Goal: Task Accomplishment & Management: Manage account settings

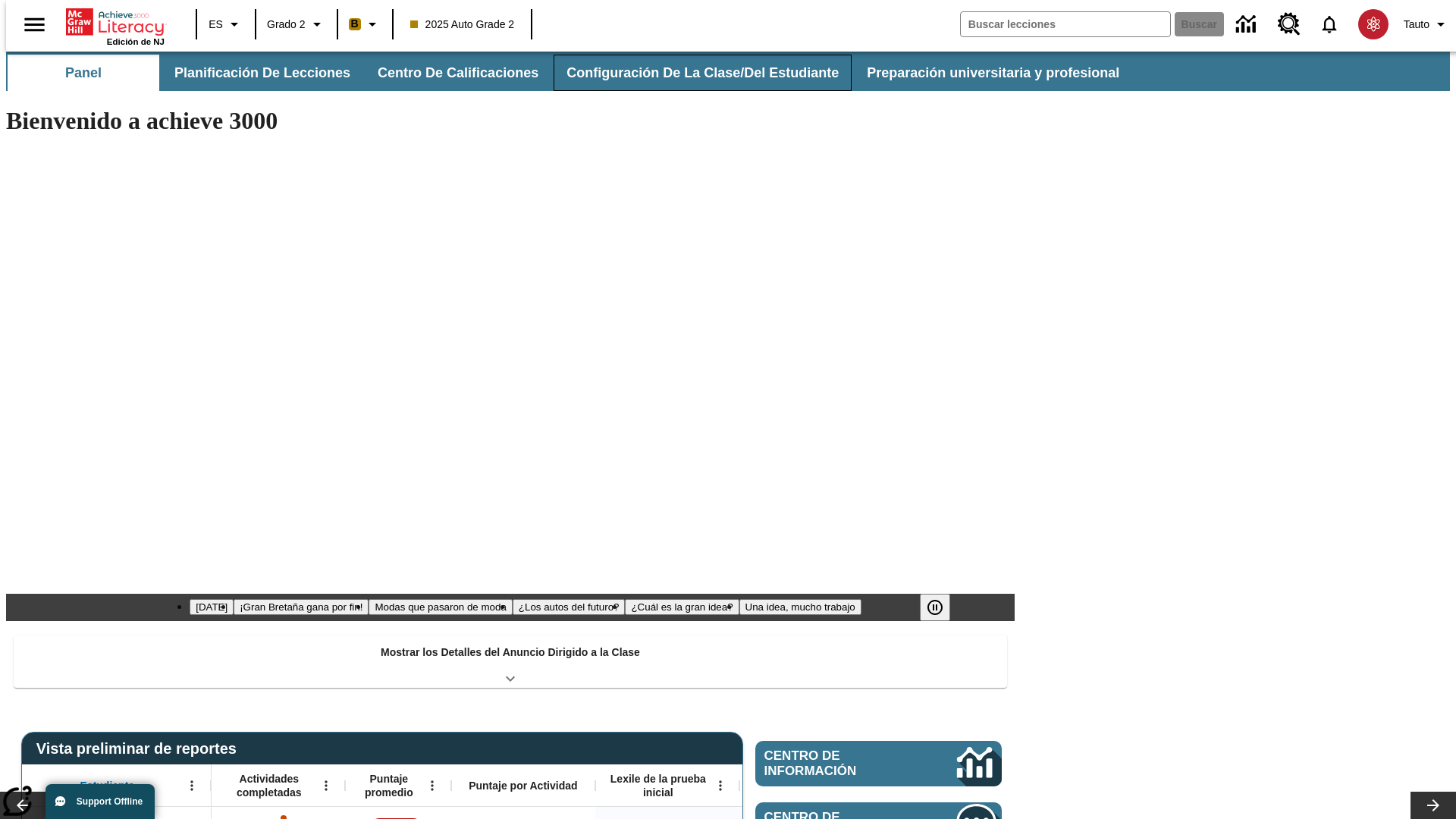
click at [686, 73] on button "Configuración de la clase/del estudiante" at bounding box center [702, 73] width 298 height 36
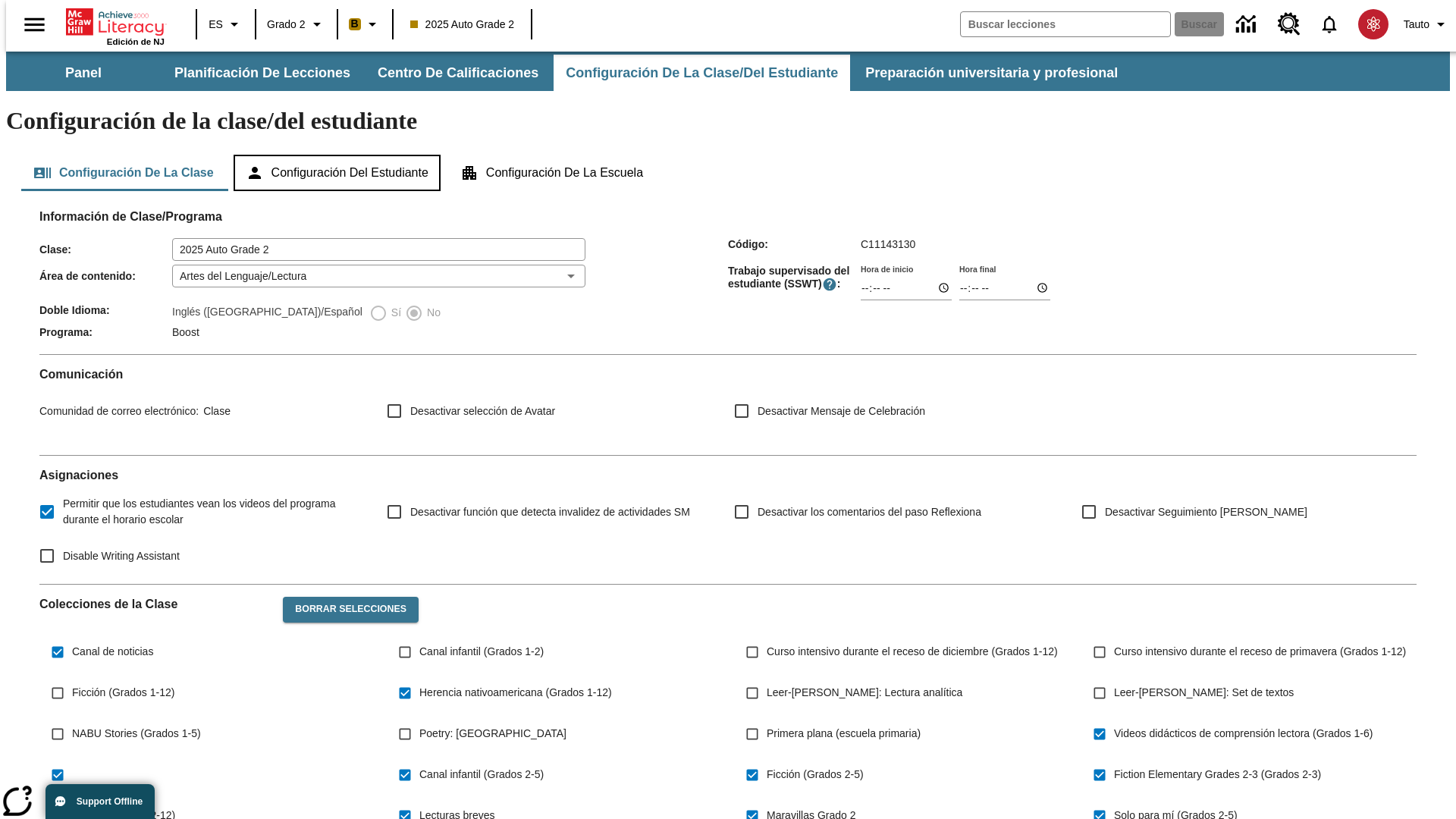
click at [338, 155] on button "Configuración del estudiante" at bounding box center [337, 173] width 207 height 36
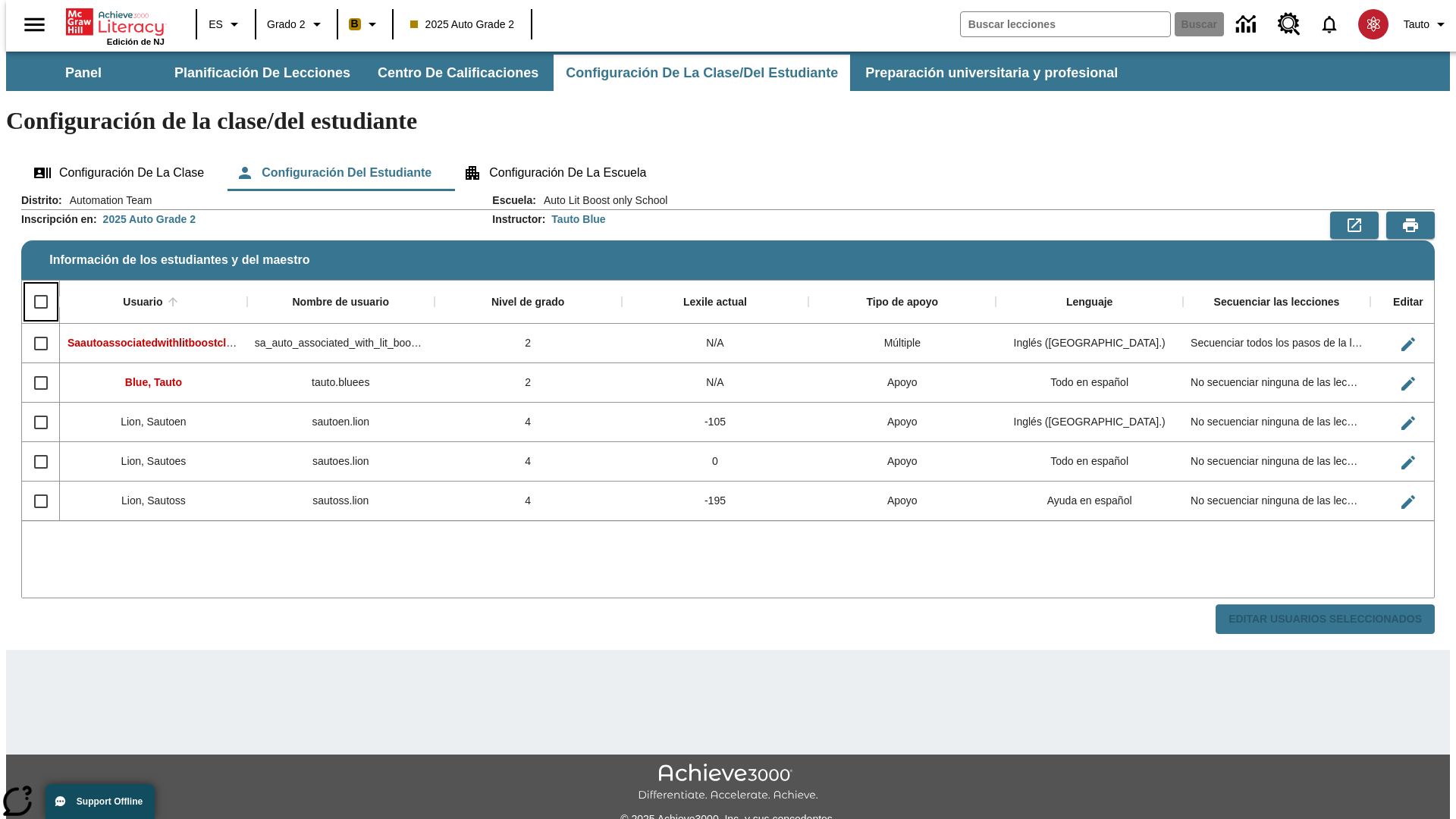
click at [34, 286] on input "Select all rows" at bounding box center [41, 302] width 32 height 32
checkbox input "true"
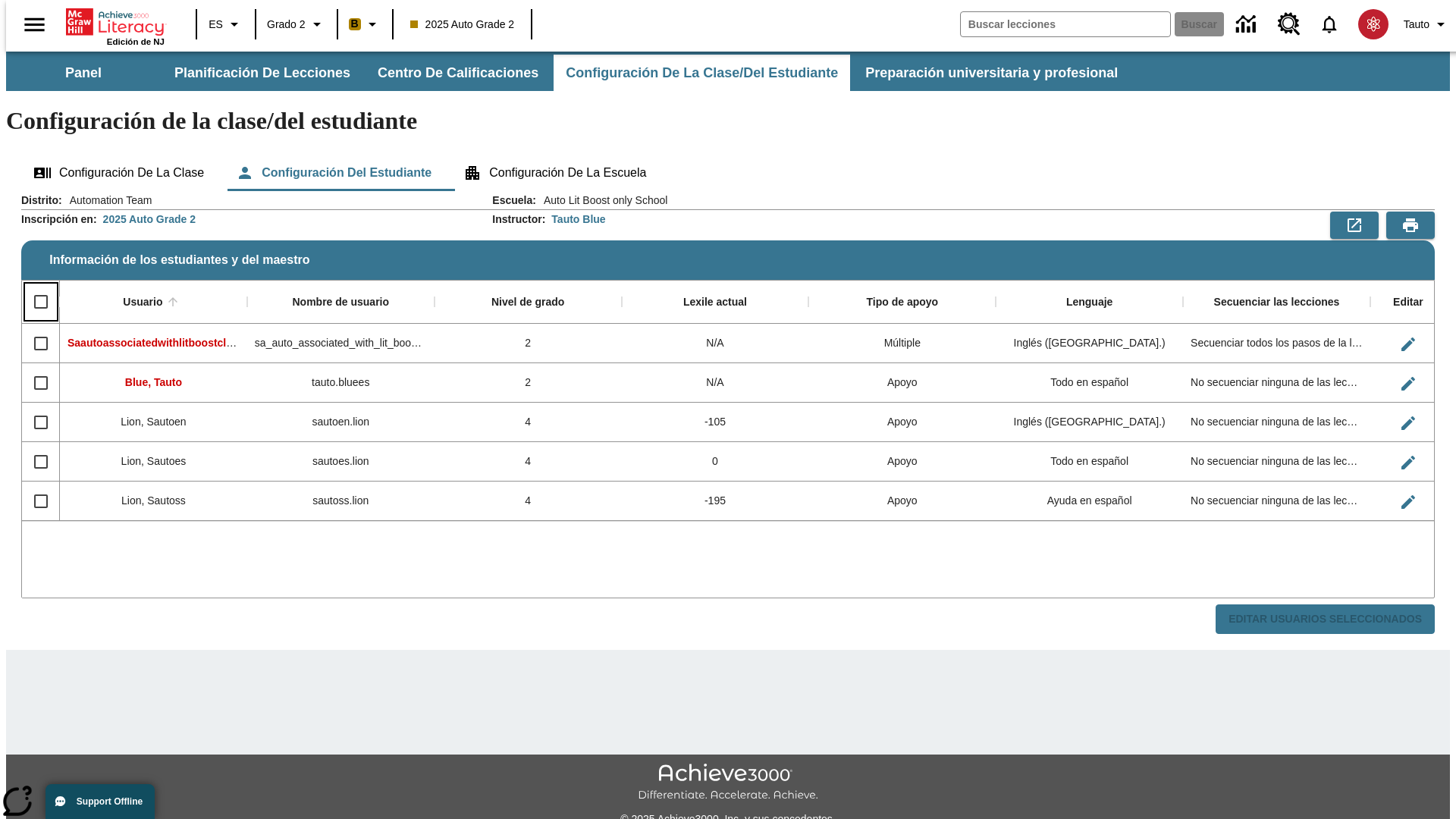
checkbox input "true"
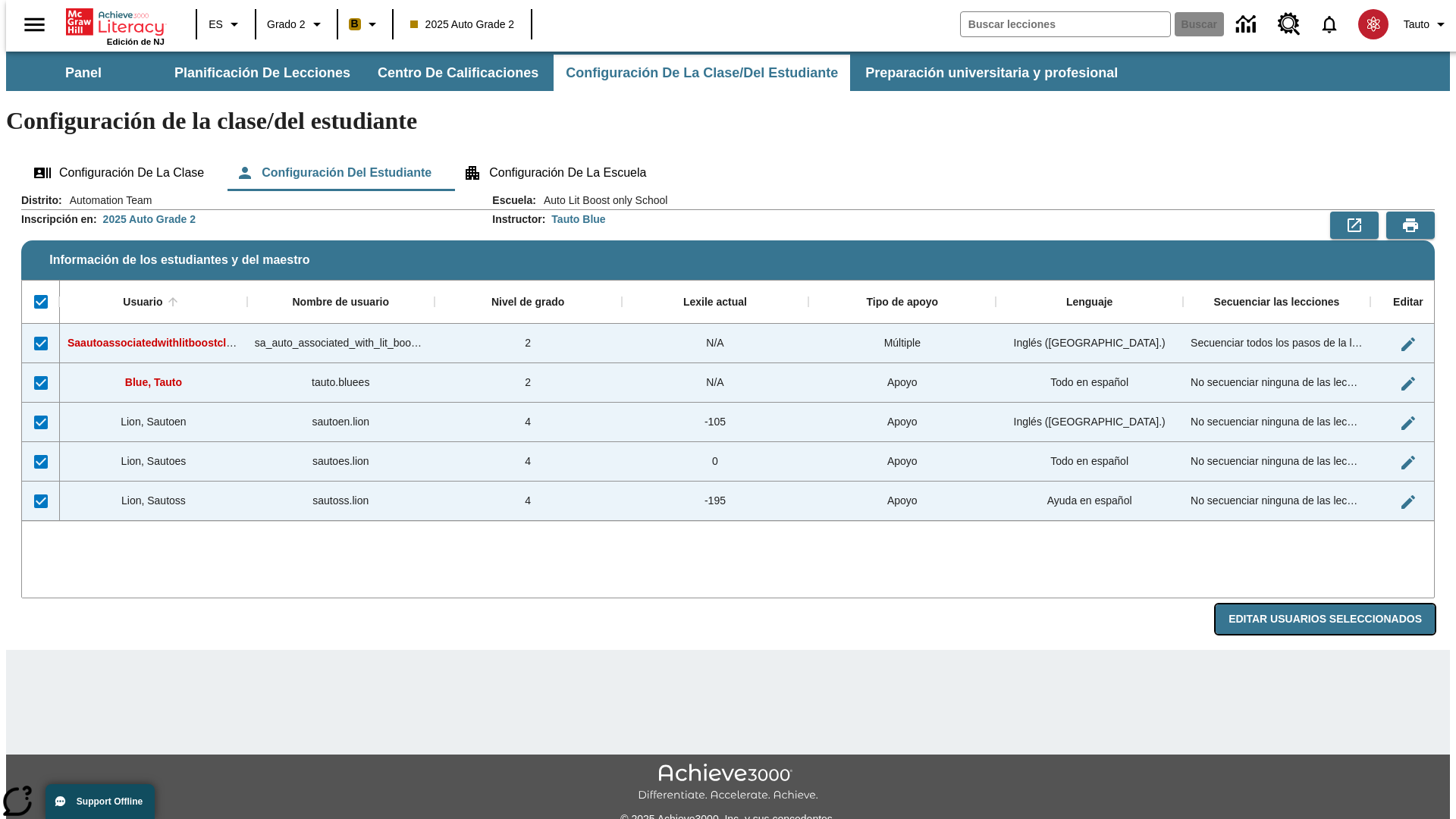
click at [1337, 604] on button "Editar Usuarios Seleccionados" at bounding box center [1326, 619] width 219 height 29
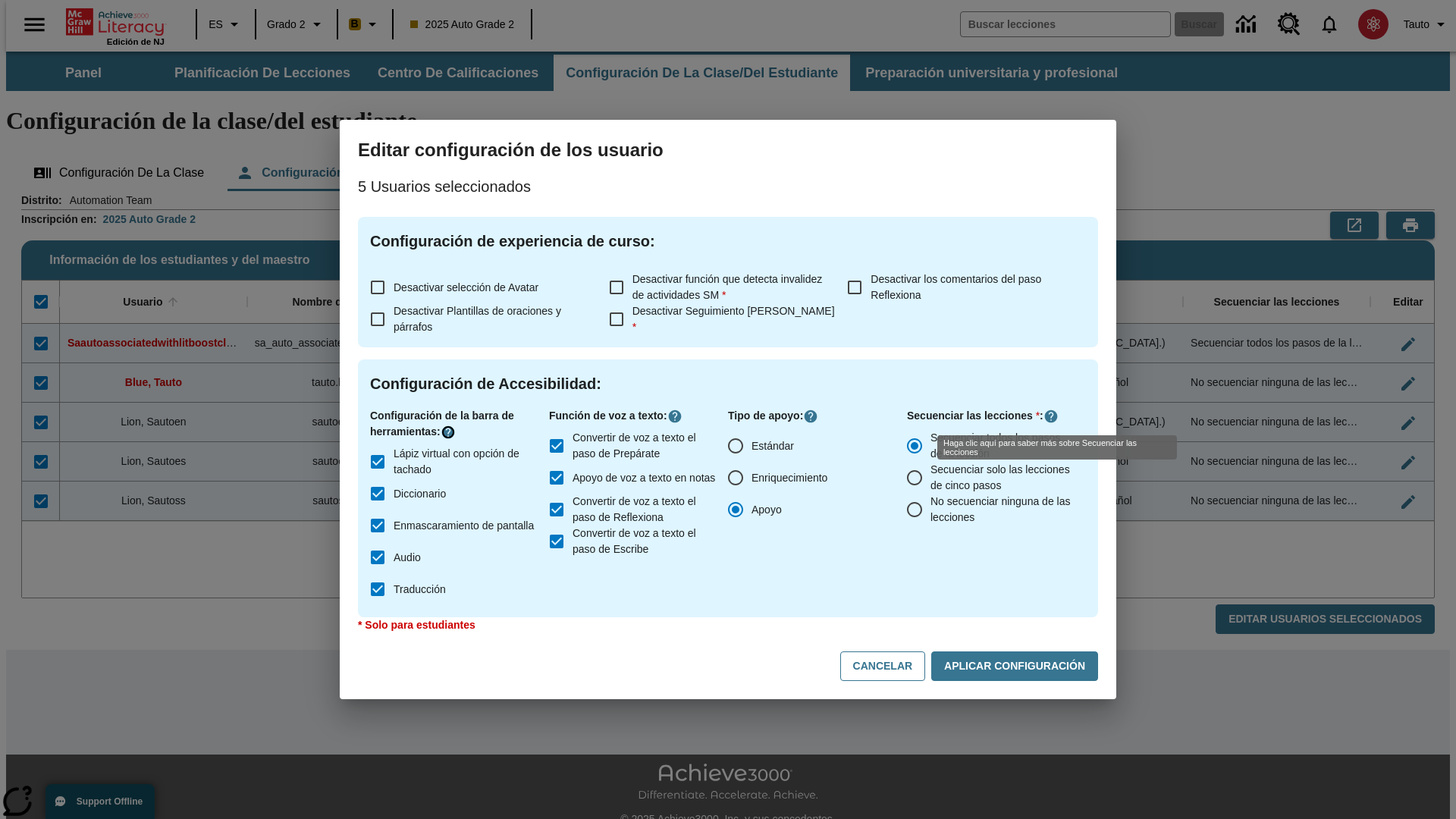
click at [450, 432] on icon "Haga clic aquí para saber más sobre" at bounding box center [448, 432] width 15 height 15
click at [678, 416] on icon "Haga clic aquí para saber más sobre" at bounding box center [675, 416] width 15 height 15
click at [1051, 416] on icon "Haga clic aquí para saber más sobre" at bounding box center [1051, 416] width 15 height 15
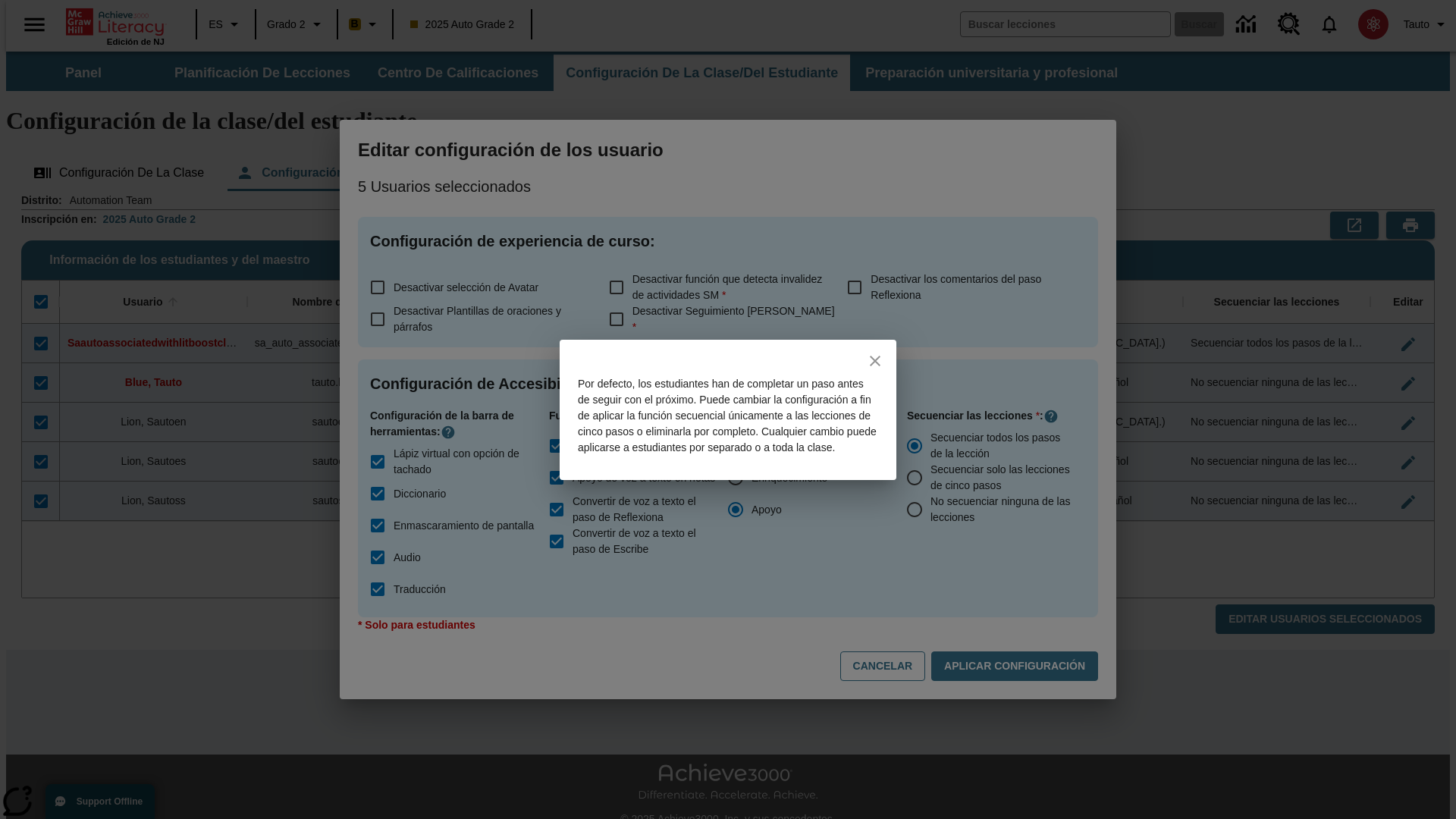
click at [875, 356] on icon "close" at bounding box center [875, 360] width 10 height 10
